Goal: Task Accomplishment & Management: Use online tool/utility

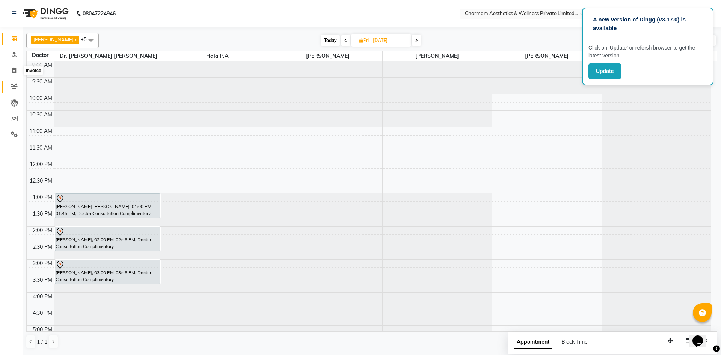
scroll to position [33, 0]
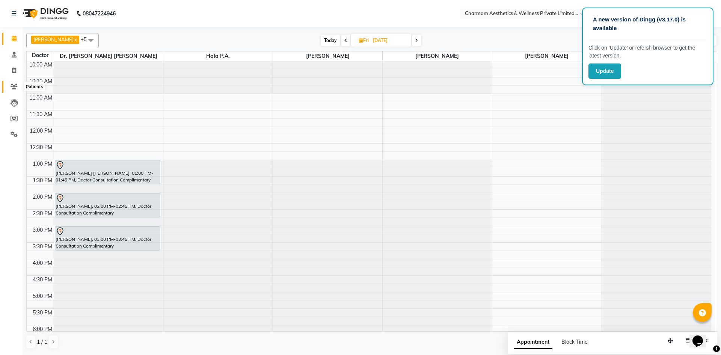
click at [14, 85] on icon at bounding box center [14, 87] width 7 height 6
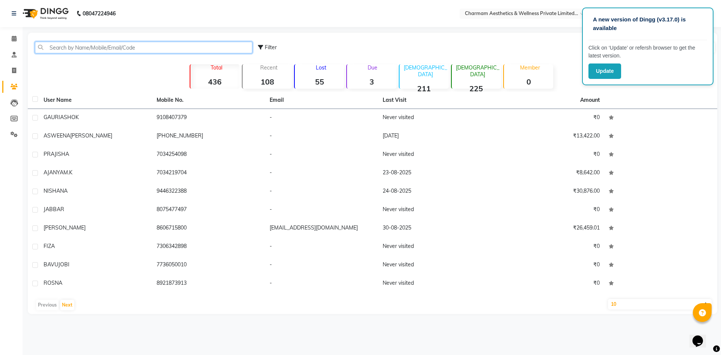
click at [70, 47] on input "text" at bounding box center [143, 48] width 217 height 12
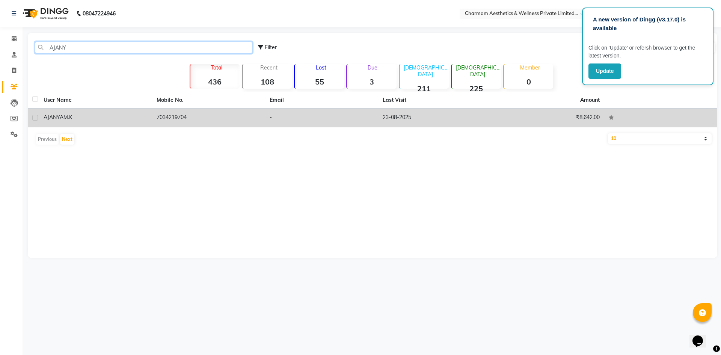
type input "AJANY"
click at [243, 115] on td "7034219704" at bounding box center [208, 118] width 113 height 18
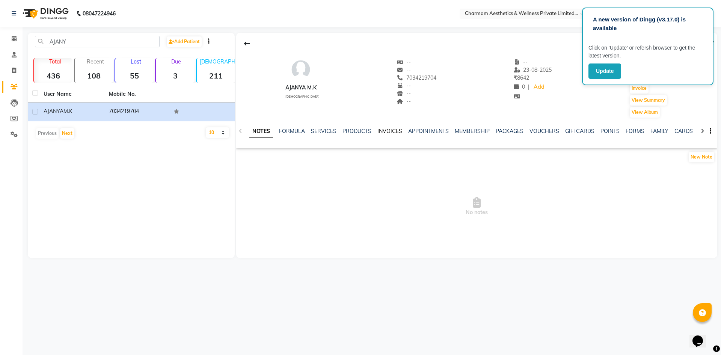
click at [387, 130] on link "INVOICES" at bounding box center [389, 131] width 25 height 7
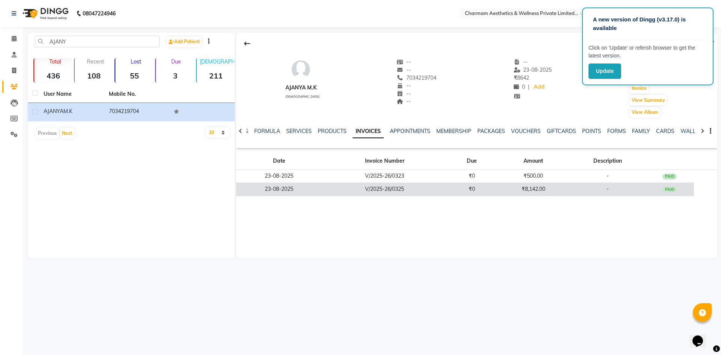
click at [435, 190] on td "V/2025-26/0325" at bounding box center [384, 188] width 125 height 13
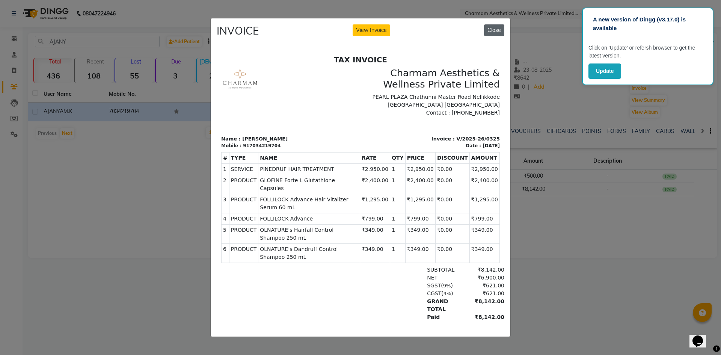
click at [491, 26] on button "Close" at bounding box center [494, 30] width 20 height 12
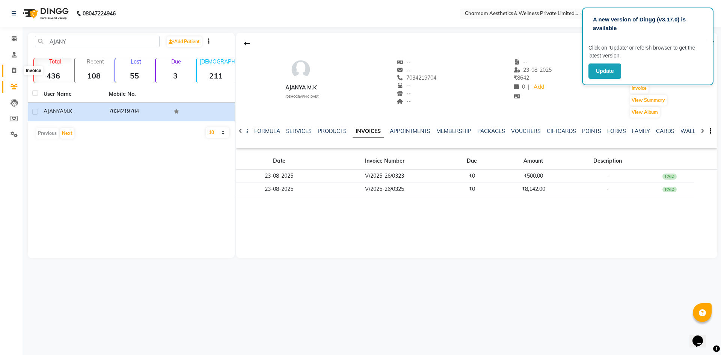
click at [14, 69] on icon at bounding box center [14, 71] width 4 height 6
select select "service"
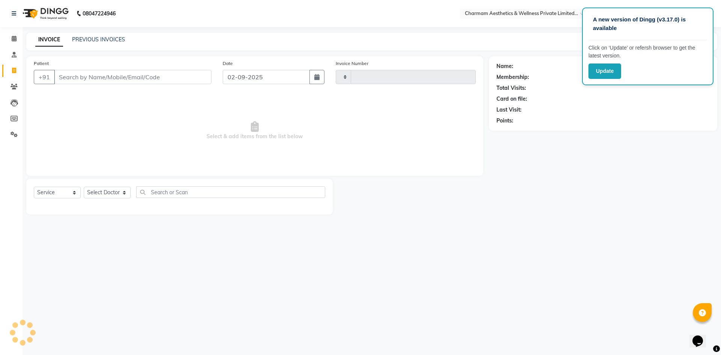
type input "0344"
select select "7625"
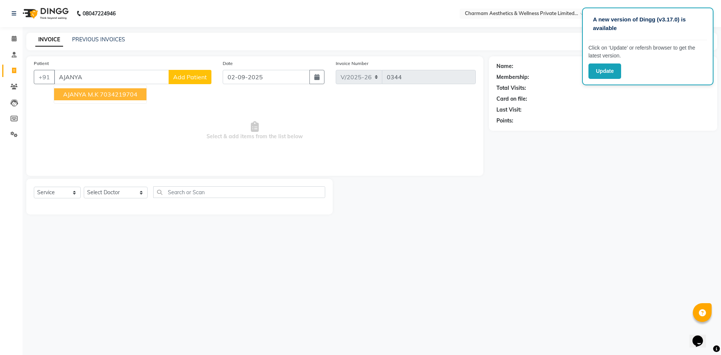
click at [105, 96] on ngb-highlight "7034219704" at bounding box center [119, 94] width 38 height 8
type input "7034219704"
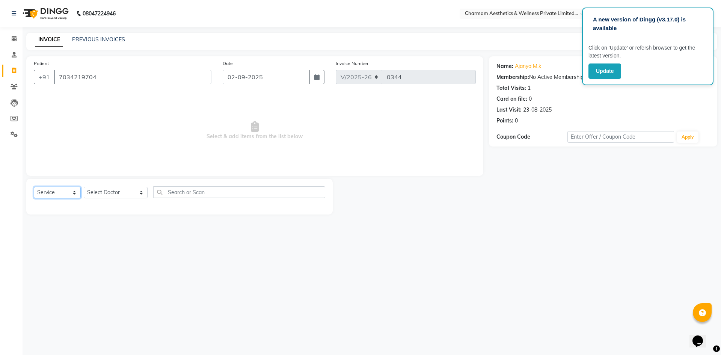
click at [57, 190] on select "Select Service Product Membership Package Voucher Prepaid Gift Card" at bounding box center [57, 193] width 47 height 12
select select "product"
click at [34, 187] on select "Select Service Product Membership Package Voucher Prepaid Gift Card" at bounding box center [57, 193] width 47 height 12
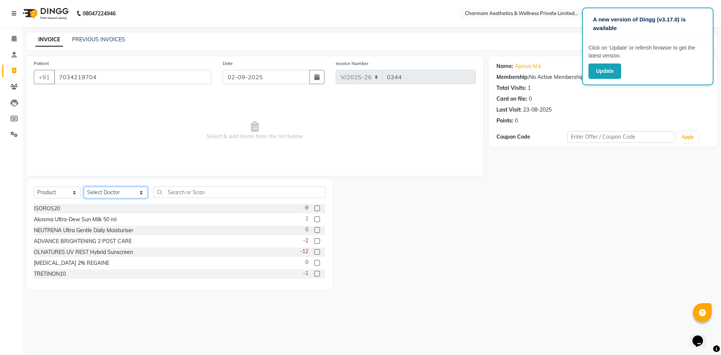
click at [116, 196] on select "Select Doctor [PERSON_NAME] K Dr. [PERSON_NAME] [PERSON_NAME] [PERSON_NAME] [PE…" at bounding box center [116, 193] width 64 height 12
select select "70741"
click at [84, 187] on select "Select Doctor [PERSON_NAME] K Dr. [PERSON_NAME] [PERSON_NAME] [PERSON_NAME] [PE…" at bounding box center [116, 193] width 64 height 12
click at [188, 194] on input "text" at bounding box center [239, 192] width 172 height 12
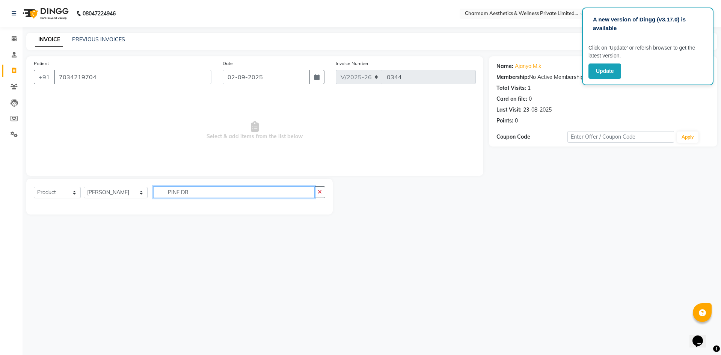
type input "PINE DR"
click at [67, 188] on select "Select Service Product Membership Package Voucher Prepaid Gift Card" at bounding box center [57, 193] width 47 height 12
select select "service"
click at [34, 187] on select "Select Service Product Membership Package Voucher Prepaid Gift Card" at bounding box center [57, 193] width 47 height 12
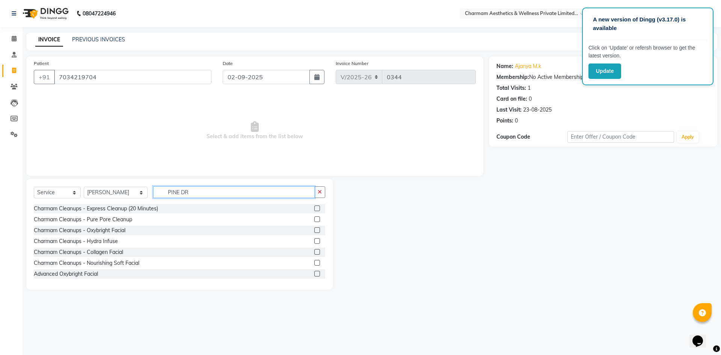
click at [176, 193] on input "PINE DR" at bounding box center [233, 192] width 161 height 12
type input "P"
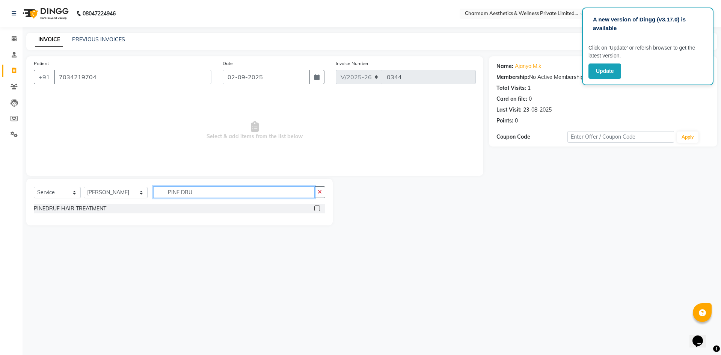
type input "PINE DRU"
click at [318, 208] on label at bounding box center [317, 208] width 6 height 6
click at [318, 208] on input "checkbox" at bounding box center [316, 208] width 5 height 5
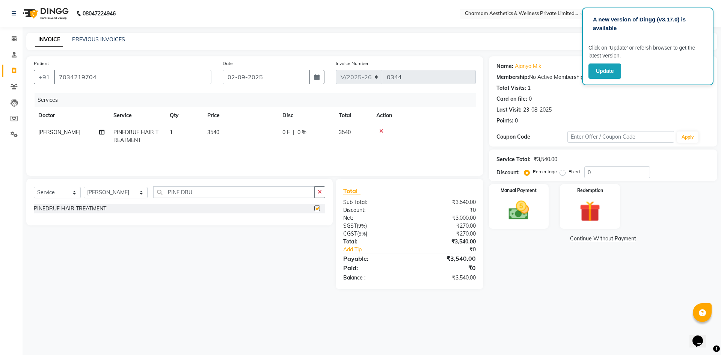
checkbox input "false"
click at [63, 191] on select "Select Service Product Membership Package Voucher Prepaid Gift Card" at bounding box center [57, 193] width 47 height 12
select select "product"
click at [34, 187] on select "Select Service Product Membership Package Voucher Prepaid Gift Card" at bounding box center [57, 193] width 47 height 12
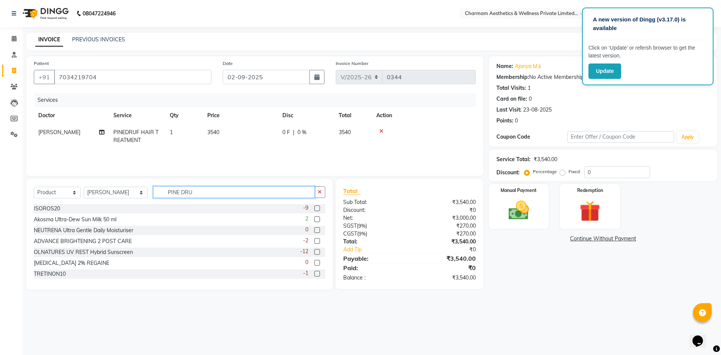
drag, startPoint x: 193, startPoint y: 196, endPoint x: 170, endPoint y: 183, distance: 27.1
click at [192, 195] on input "PINE DRU" at bounding box center [233, 192] width 161 height 12
type input "P"
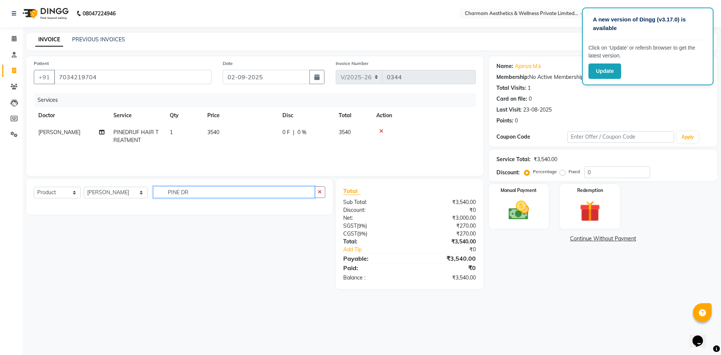
type input "PINE DRU"
click at [320, 191] on icon "button" at bounding box center [320, 191] width 4 height 5
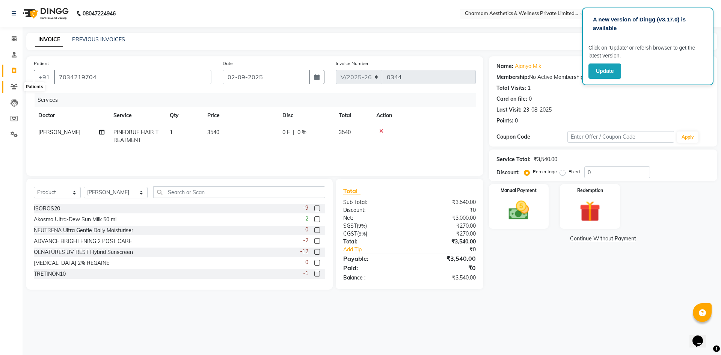
click at [15, 85] on icon at bounding box center [14, 87] width 7 height 6
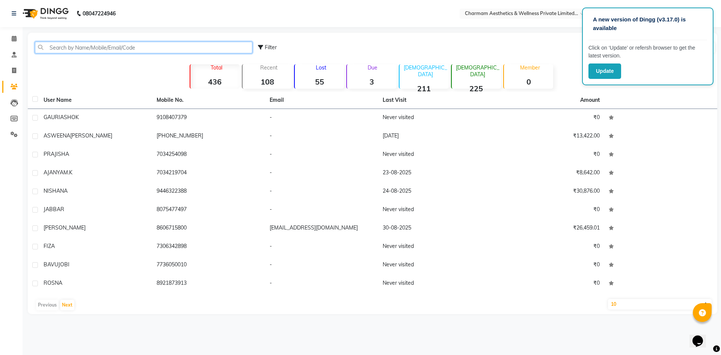
click at [171, 50] on input "text" at bounding box center [143, 48] width 217 height 12
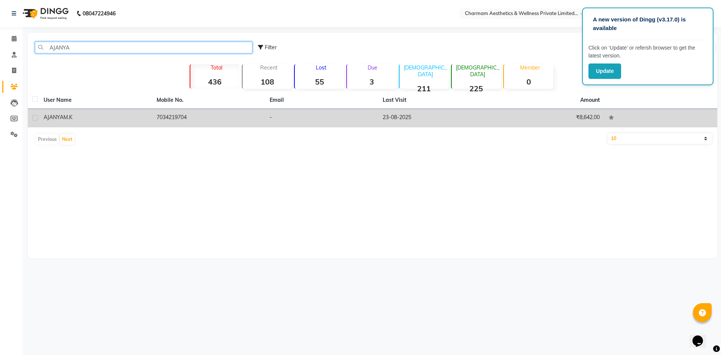
type input "AJANYA"
click at [285, 118] on td "-" at bounding box center [321, 118] width 113 height 18
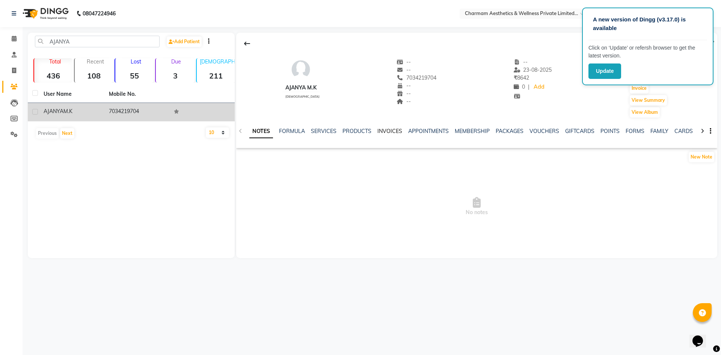
click at [387, 130] on link "INVOICES" at bounding box center [389, 131] width 25 height 7
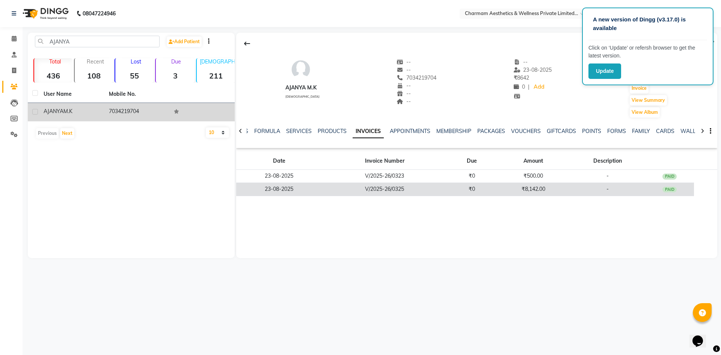
click at [442, 187] on td "V/2025-26/0325" at bounding box center [384, 188] width 125 height 13
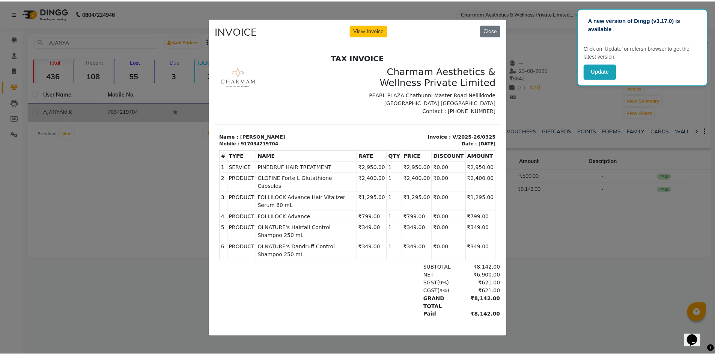
scroll to position [6, 0]
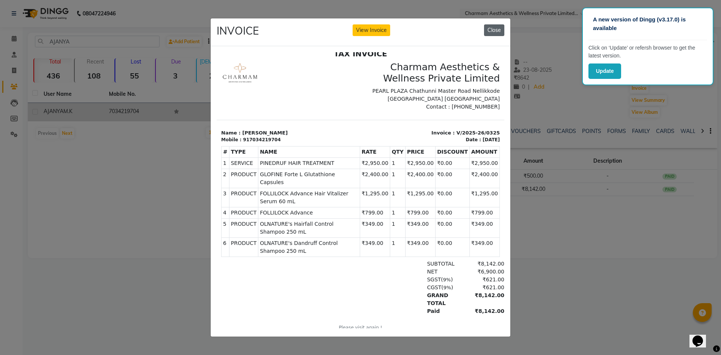
click at [491, 27] on button "Close" at bounding box center [494, 30] width 20 height 12
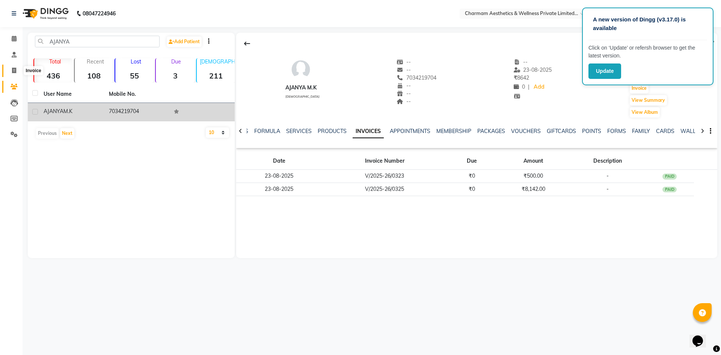
click at [15, 72] on icon at bounding box center [14, 71] width 4 height 6
select select "7625"
select select "service"
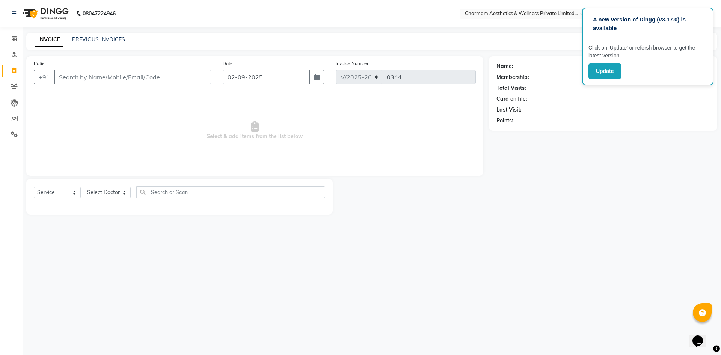
click at [151, 76] on input "Patient" at bounding box center [132, 77] width 157 height 14
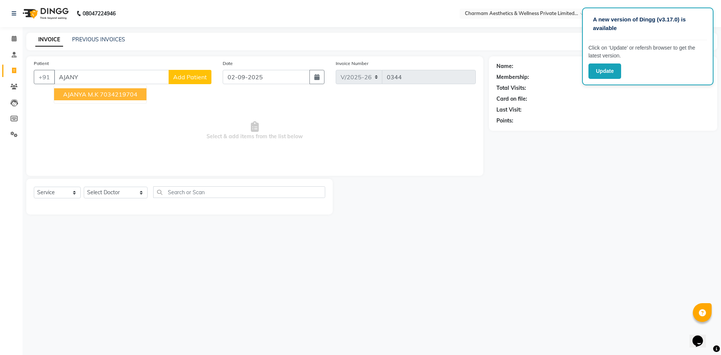
click at [132, 92] on ngb-highlight "7034219704" at bounding box center [119, 94] width 38 height 8
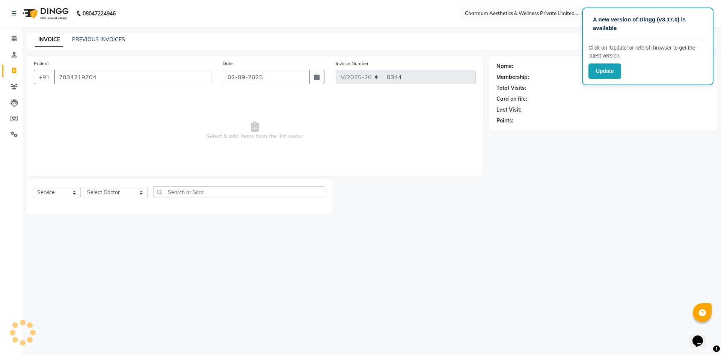
type input "7034219704"
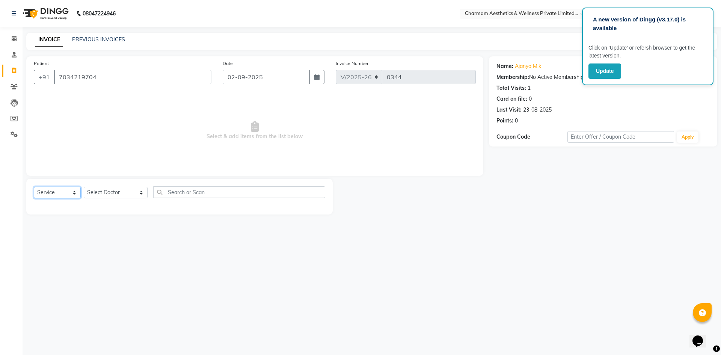
click at [56, 193] on select "Select Service Product Membership Package Voucher Prepaid Gift Card" at bounding box center [57, 193] width 47 height 12
click at [34, 187] on select "Select Service Product Membership Package Voucher Prepaid Gift Card" at bounding box center [57, 193] width 47 height 12
click at [102, 190] on select "Select Doctor [PERSON_NAME] K Dr. [PERSON_NAME] [PERSON_NAME] [PERSON_NAME] [PE…" at bounding box center [116, 193] width 64 height 12
select select "70741"
click at [84, 187] on select "Select Doctor [PERSON_NAME] K Dr. [PERSON_NAME] [PERSON_NAME] [PERSON_NAME] [PE…" at bounding box center [116, 193] width 64 height 12
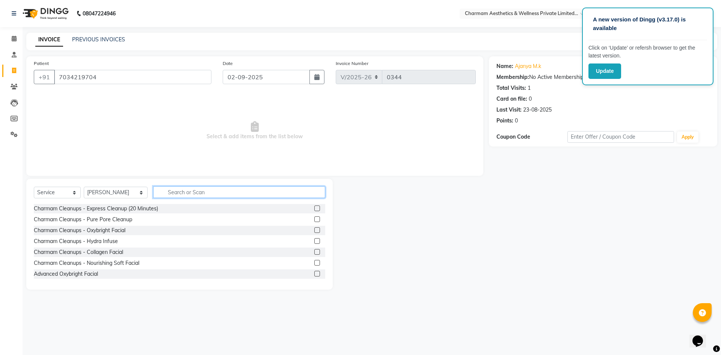
click at [203, 196] on input "text" at bounding box center [239, 192] width 172 height 12
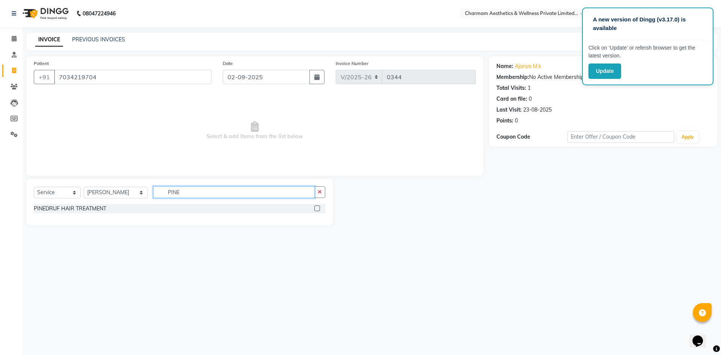
type input "PINE"
click at [317, 209] on label at bounding box center [317, 208] width 6 height 6
click at [317, 209] on input "checkbox" at bounding box center [316, 208] width 5 height 5
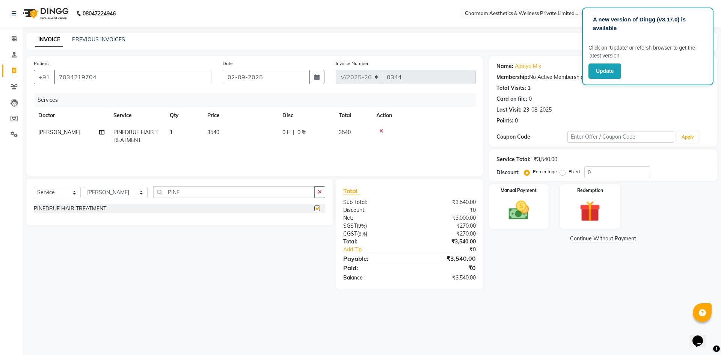
checkbox input "false"
click at [214, 132] on span "3540" at bounding box center [213, 132] width 12 height 7
select select "70741"
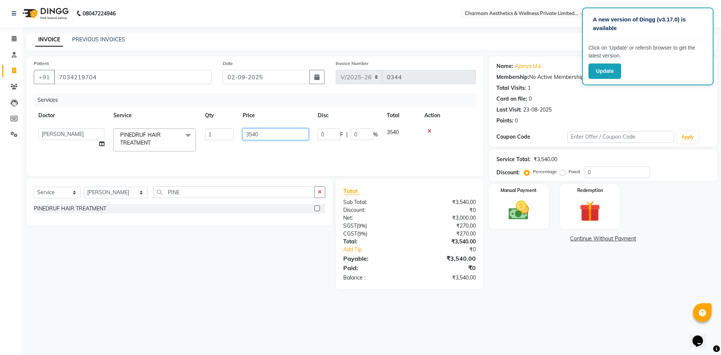
click at [285, 137] on input "3540" at bounding box center [276, 134] width 66 height 12
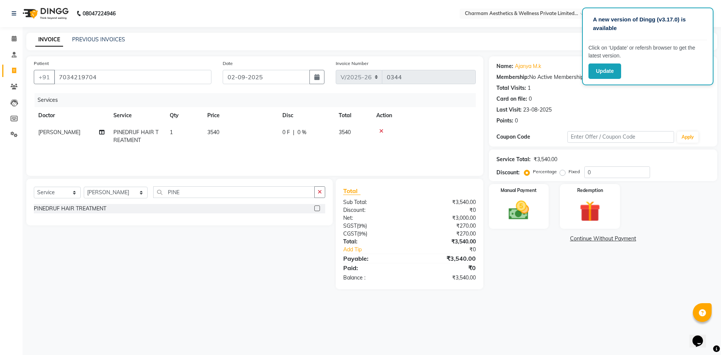
click at [284, 132] on span "0 F" at bounding box center [286, 132] width 8 height 8
select select "70741"
drag, startPoint x: 327, startPoint y: 133, endPoint x: 324, endPoint y: 135, distance: 4.0
click at [325, 135] on input "0" at bounding box center [329, 134] width 23 height 12
type input "590"
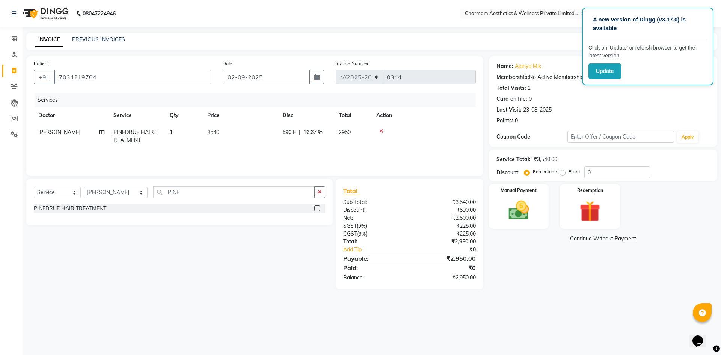
click at [344, 155] on div "Services Doctor Service Qty Price Disc Total Action [PERSON_NAME] HAIR TREATMEN…" at bounding box center [255, 130] width 442 height 75
click at [513, 212] on img at bounding box center [518, 210] width 35 height 25
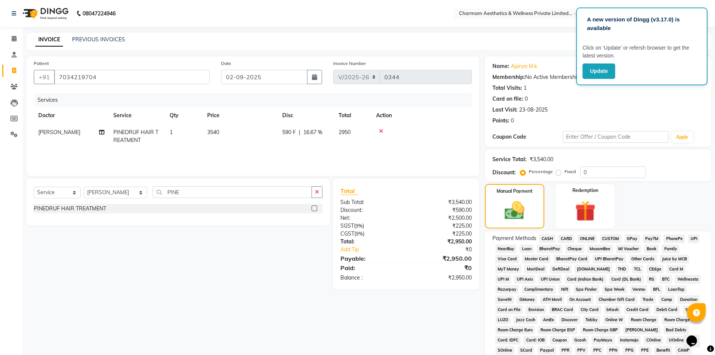
click at [588, 237] on span "ONLINE" at bounding box center [587, 238] width 20 height 9
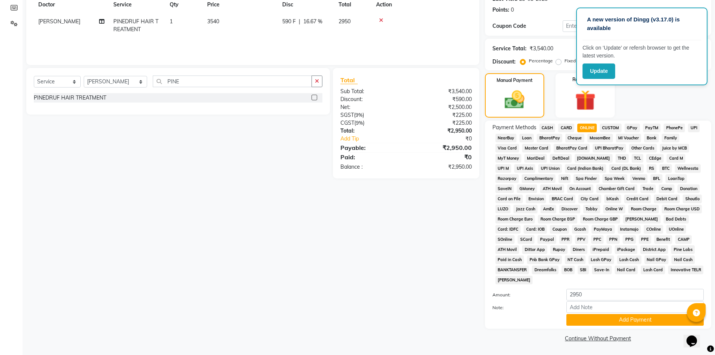
scroll to position [111, 0]
click at [617, 319] on button "Add Payment" at bounding box center [635, 320] width 137 height 12
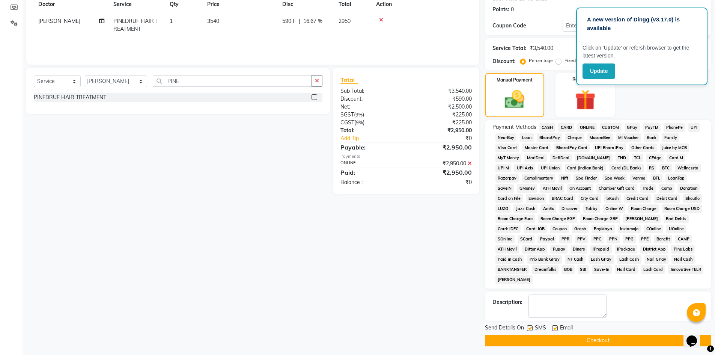
click at [557, 328] on label at bounding box center [555, 328] width 6 height 6
click at [557, 328] on input "checkbox" at bounding box center [554, 328] width 5 height 5
checkbox input "false"
click at [530, 328] on label at bounding box center [530, 328] width 6 height 6
click at [530, 328] on input "checkbox" at bounding box center [529, 328] width 5 height 5
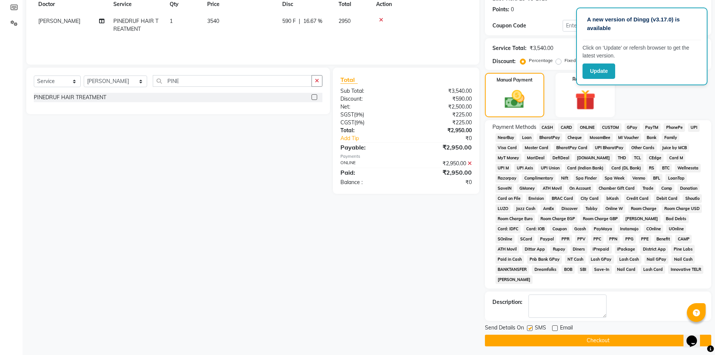
checkbox input "false"
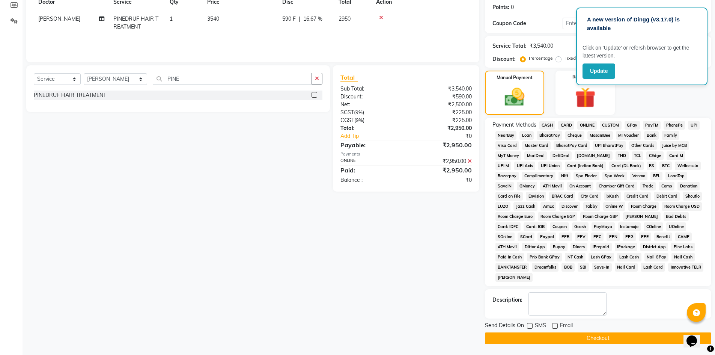
scroll to position [114, 0]
click at [553, 337] on button "Checkout" at bounding box center [598, 338] width 226 height 12
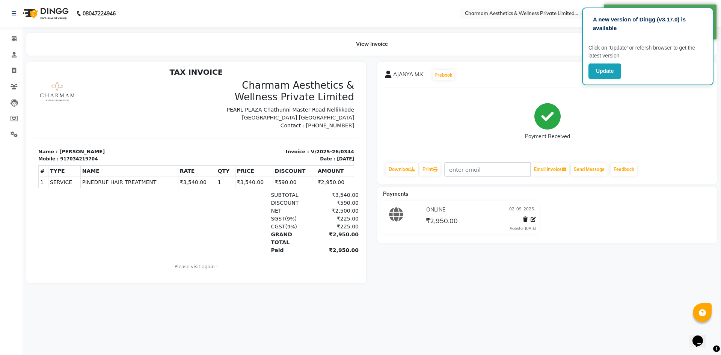
scroll to position [6, 0]
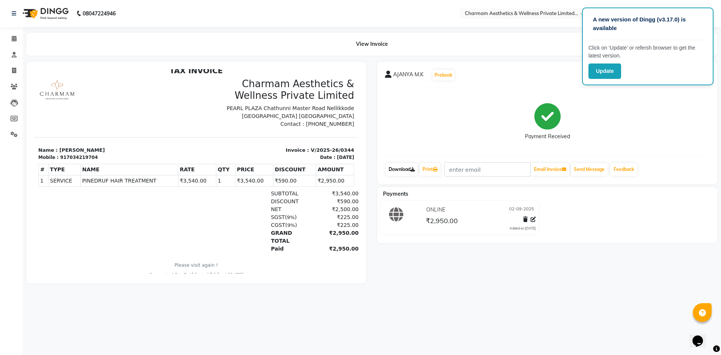
click at [403, 169] on link "Download" at bounding box center [402, 169] width 32 height 13
click at [14, 39] on icon at bounding box center [14, 39] width 5 height 6
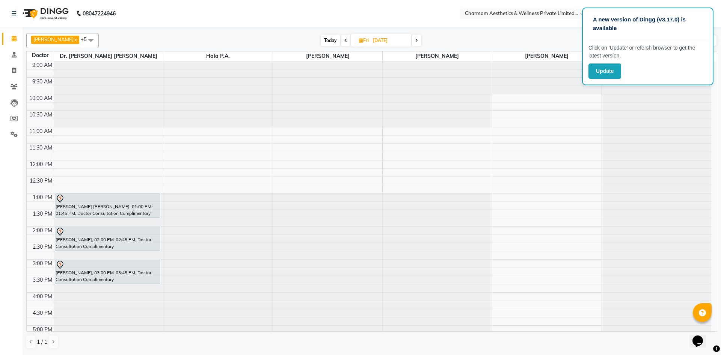
scroll to position [93, 0]
